Goal: Find specific page/section: Find specific page/section

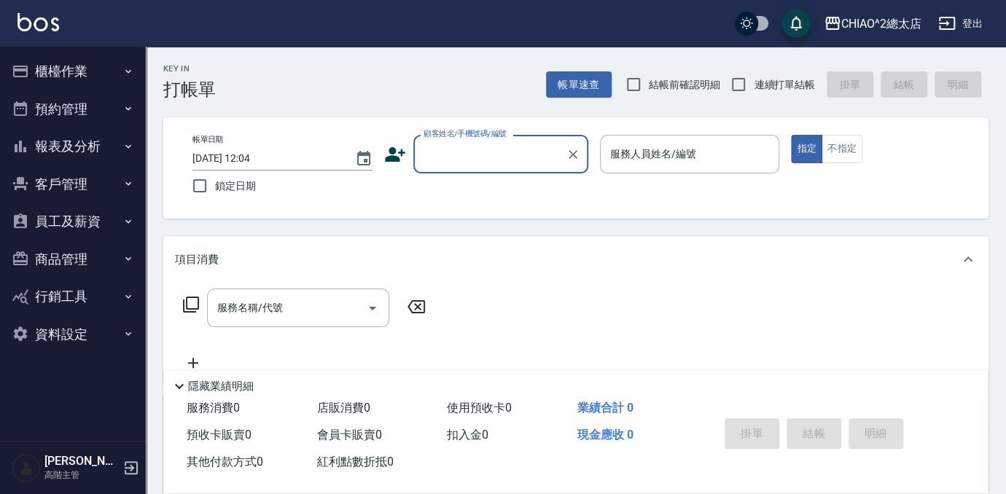
click at [68, 147] on button "報表及分析" at bounding box center [73, 147] width 134 height 38
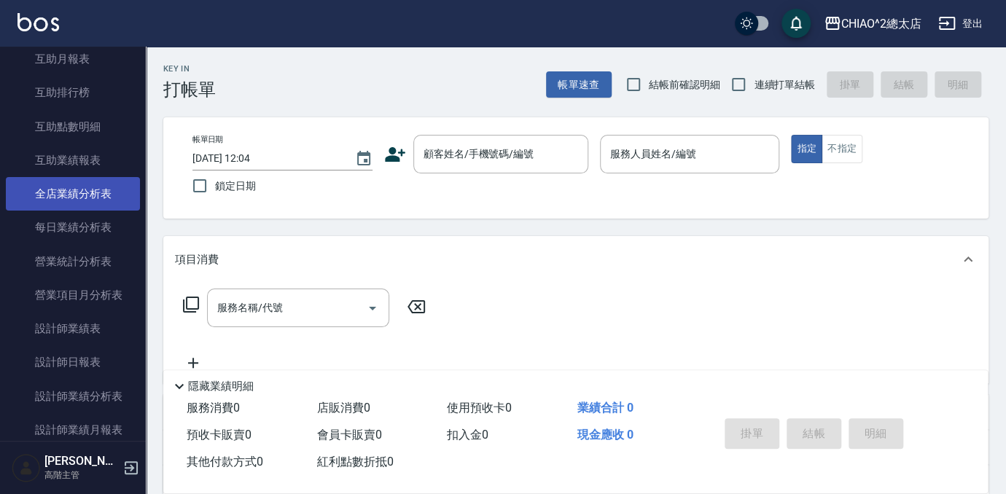
scroll to position [397, 0]
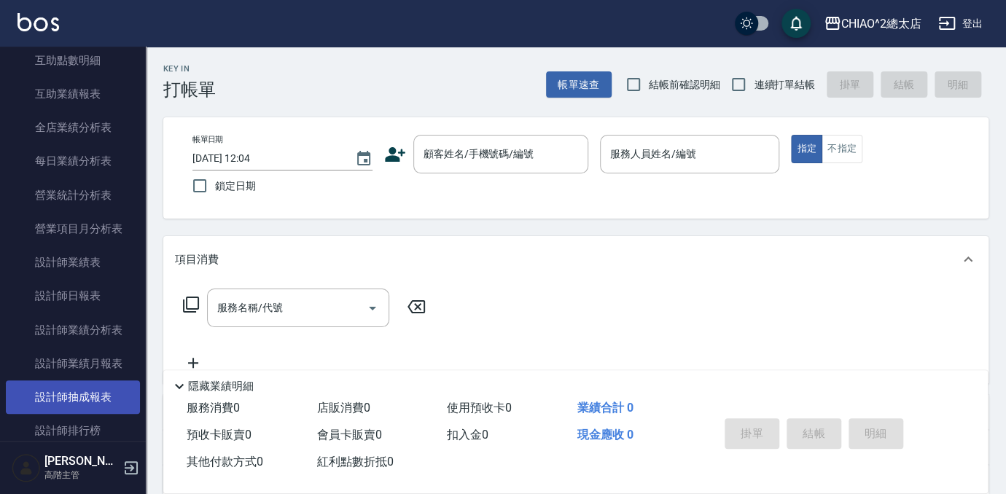
click at [94, 392] on link "設計師抽成報表" at bounding box center [73, 398] width 134 height 34
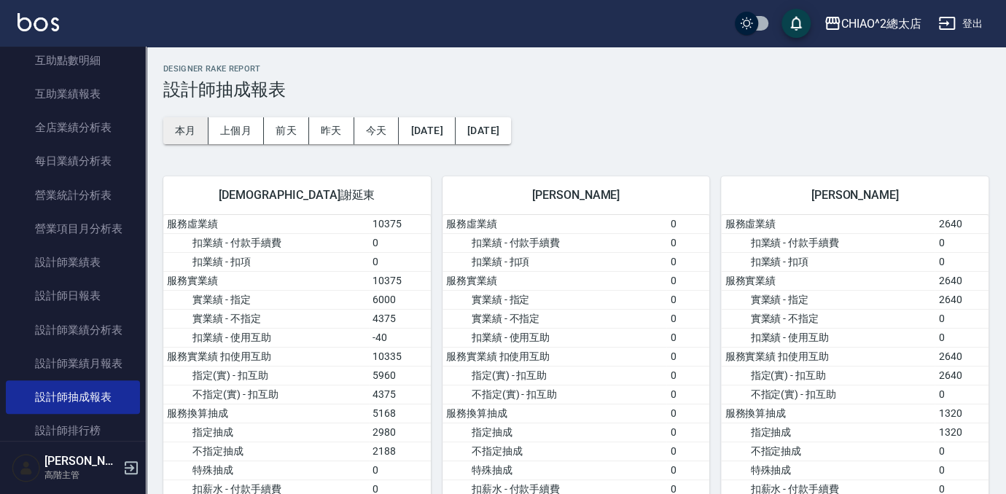
click at [198, 120] on button "本月" at bounding box center [185, 130] width 45 height 27
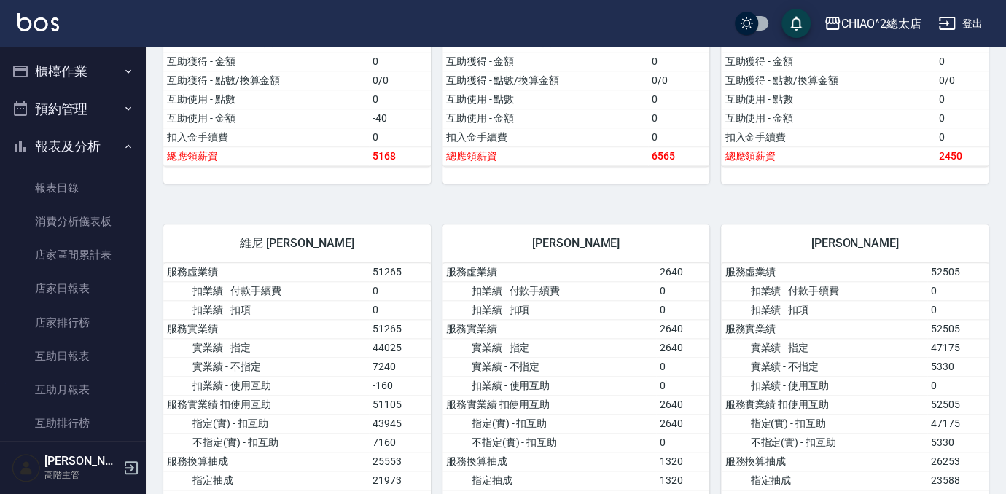
scroll to position [597, 0]
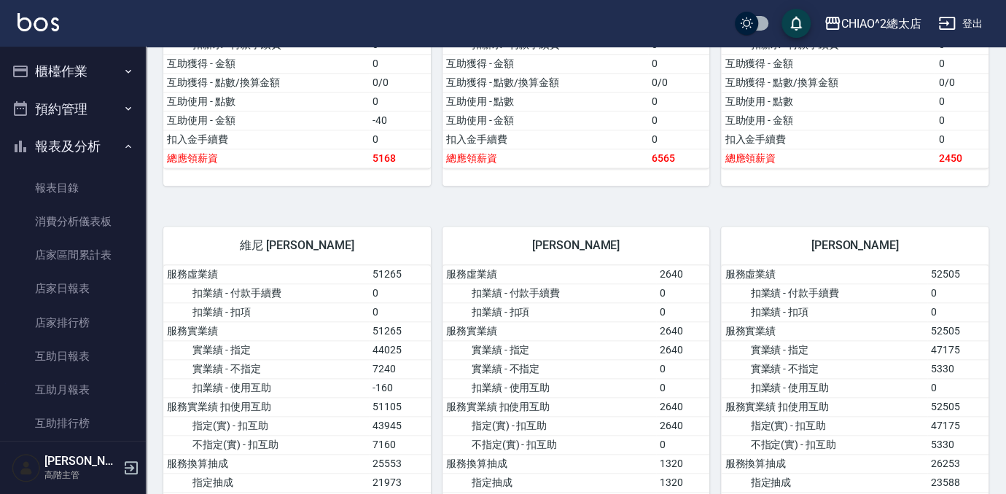
click at [63, 75] on button "櫃檯作業" at bounding box center [73, 72] width 134 height 38
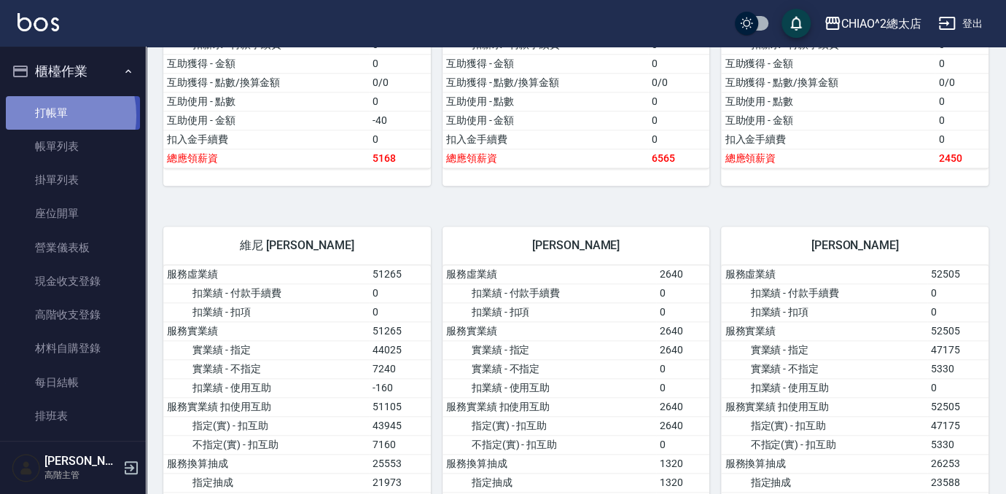
click at [42, 117] on link "打帳單" at bounding box center [73, 113] width 134 height 34
